Goal: Task Accomplishment & Management: Manage account settings

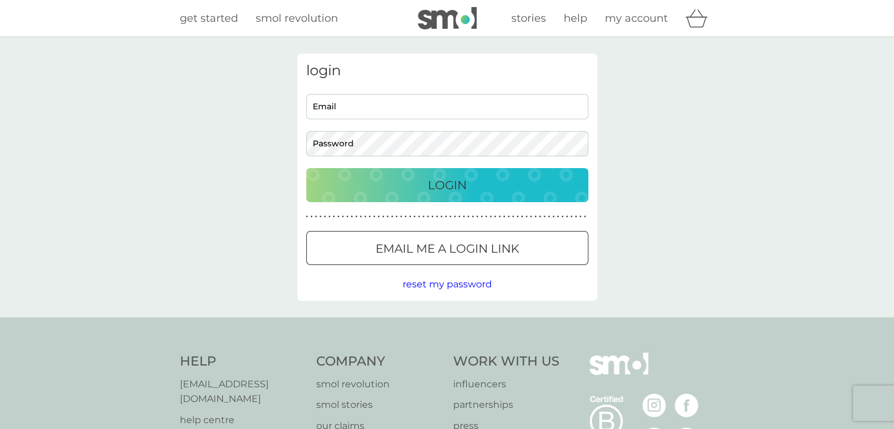
type input "[EMAIL_ADDRESS][DOMAIN_NAME]"
click at [499, 191] on div "Login" at bounding box center [447, 185] width 259 height 19
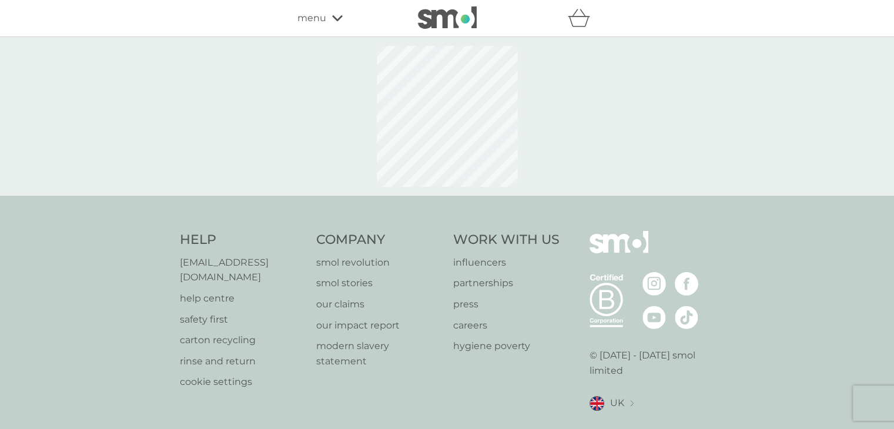
select select "119"
